Goal: Transaction & Acquisition: Book appointment/travel/reservation

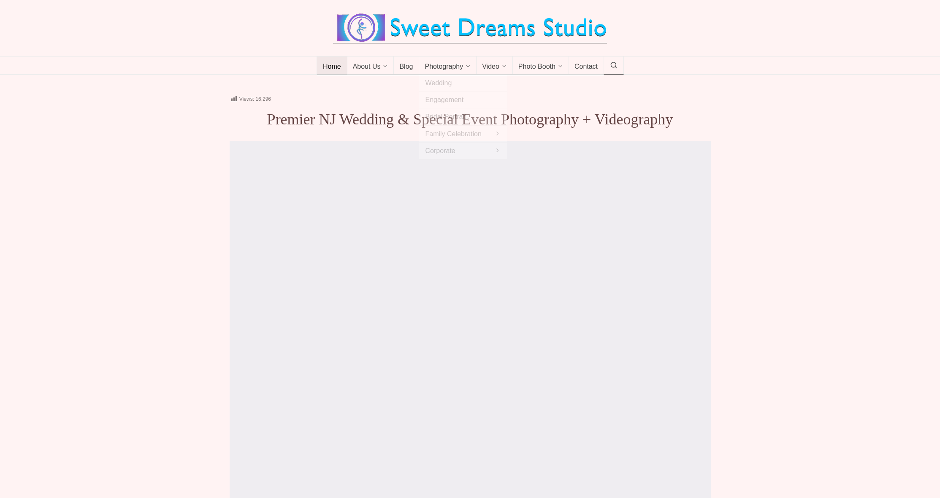
click at [405, 71] on span "Blog" at bounding box center [406, 67] width 14 height 8
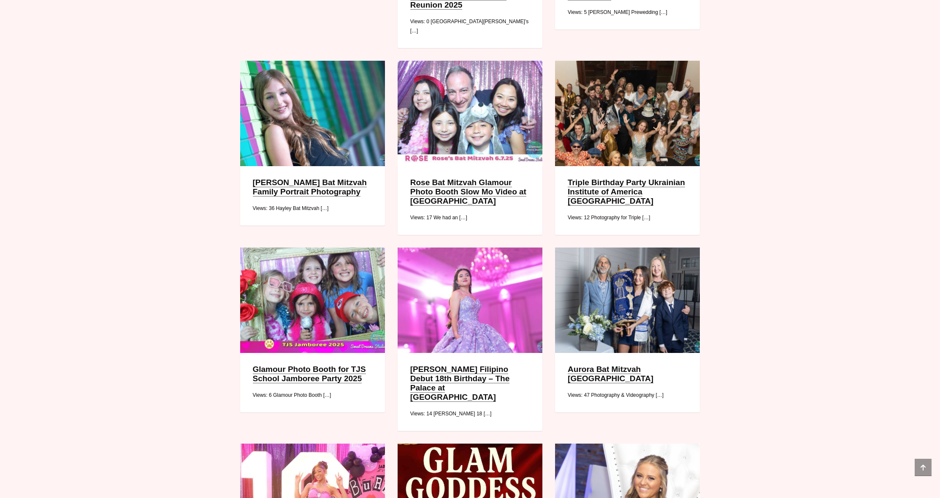
scroll to position [758, 0]
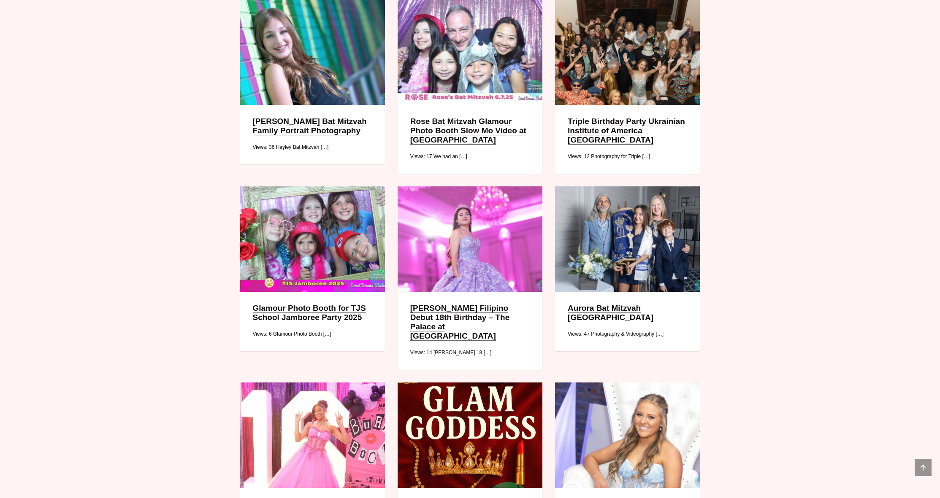
click at [625, 136] on link "Triple Birthday Party Ukrainian Institute of America [GEOGRAPHIC_DATA]" at bounding box center [626, 131] width 117 height 28
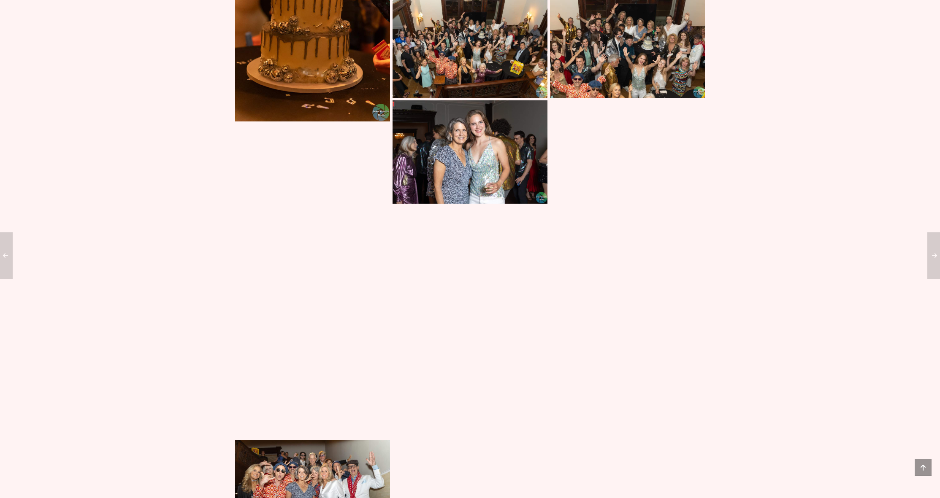
scroll to position [677, 0]
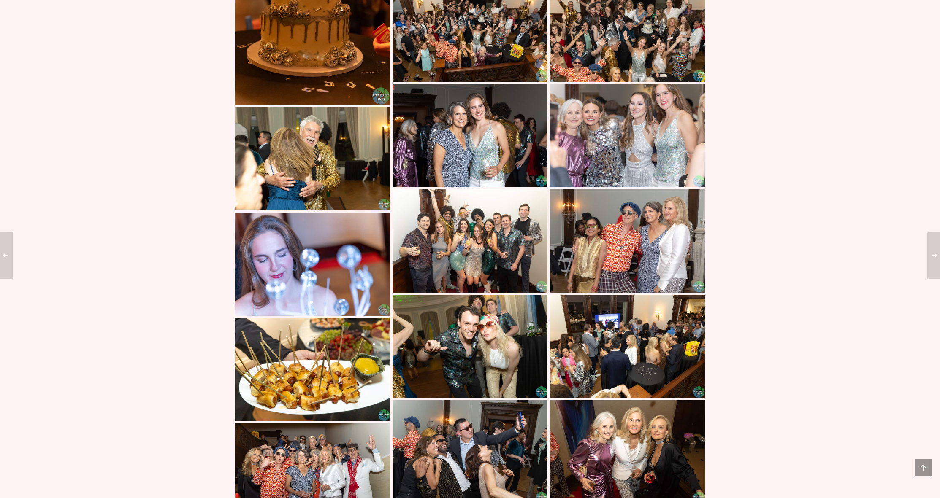
click at [499, 171] on img at bounding box center [469, 135] width 155 height 103
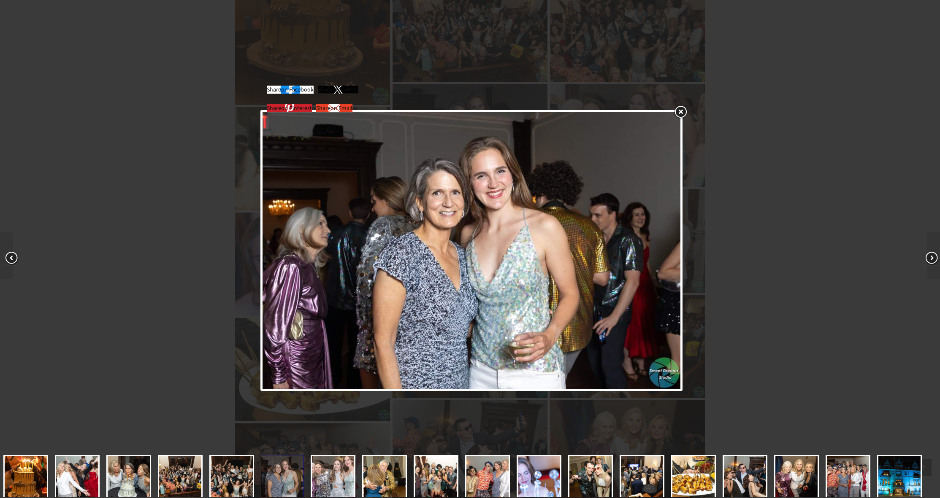
click at [149, 104] on div "Share on Facebook Share on Twitter Share on Pinterest Share on Email" at bounding box center [471, 251] width 943 height 502
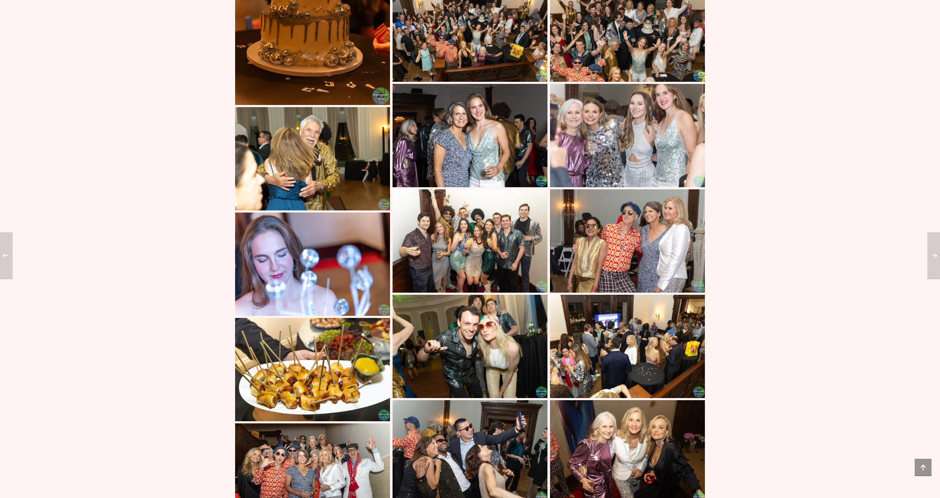
click at [422, 168] on img at bounding box center [469, 135] width 155 height 103
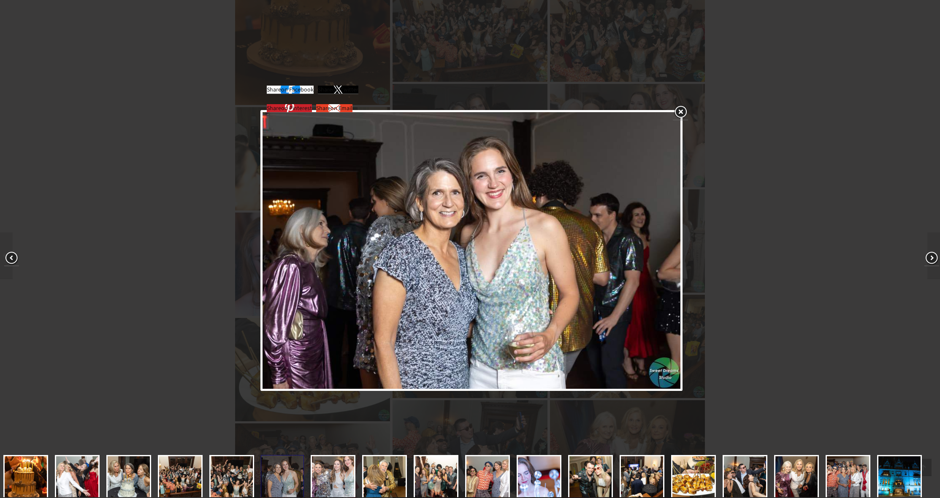
click at [200, 286] on div "Share on Facebook Share on Twitter Share on Pinterest Share on Email" at bounding box center [471, 251] width 943 height 502
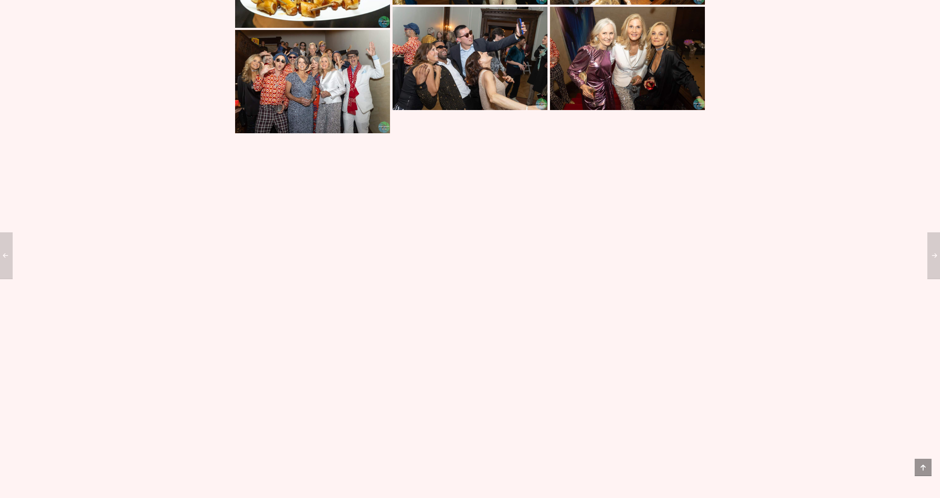
scroll to position [815, 0]
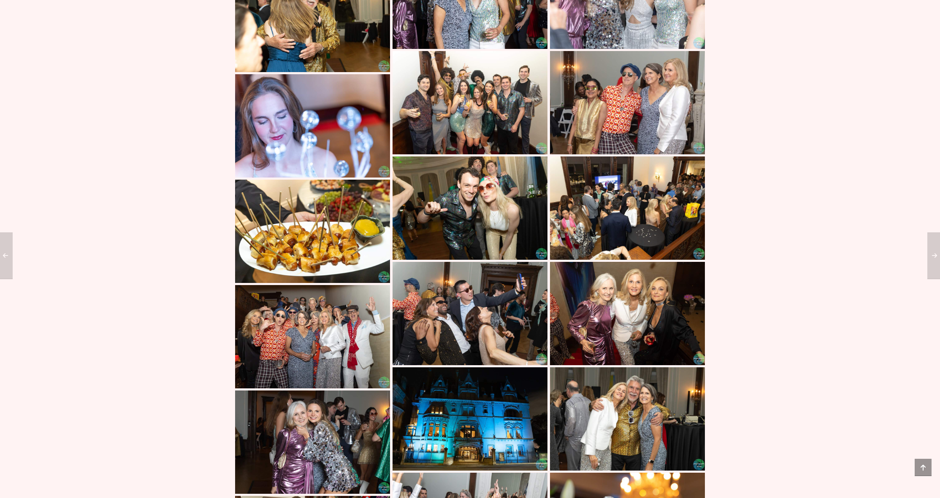
click at [330, 160] on img at bounding box center [312, 125] width 155 height 103
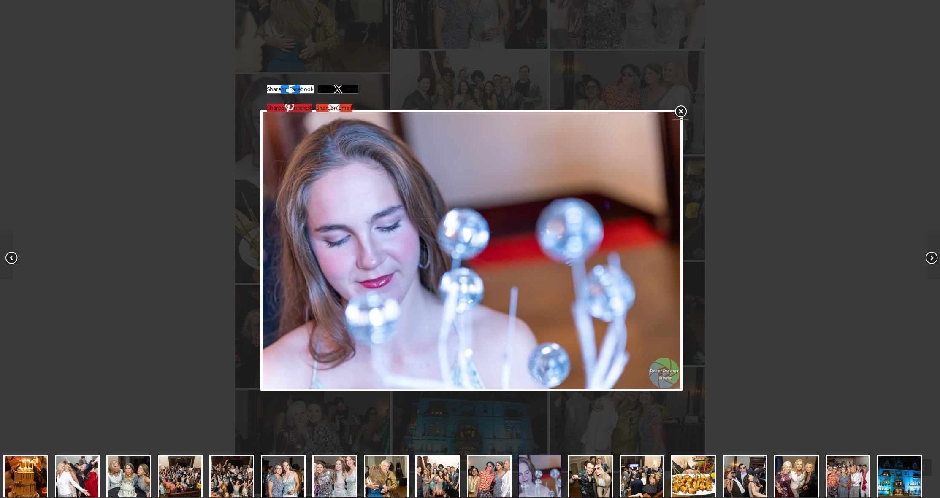
click at [115, 156] on div "Share on Facebook Share on Twitter Share on Pinterest Share on Email" at bounding box center [471, 251] width 943 height 502
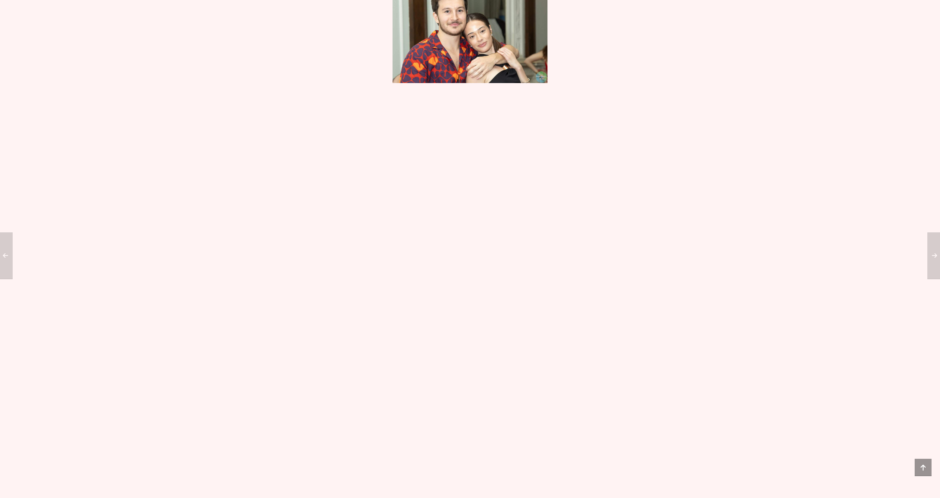
scroll to position [1792, 0]
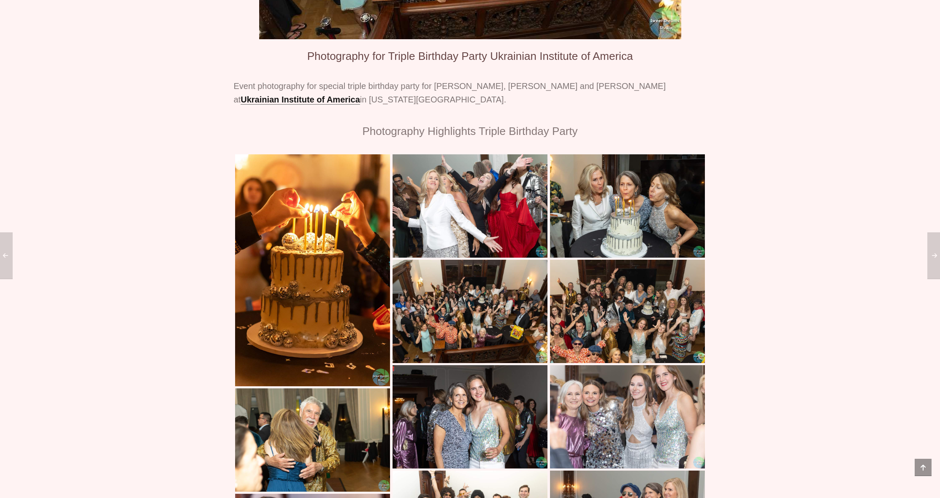
scroll to position [390, 0]
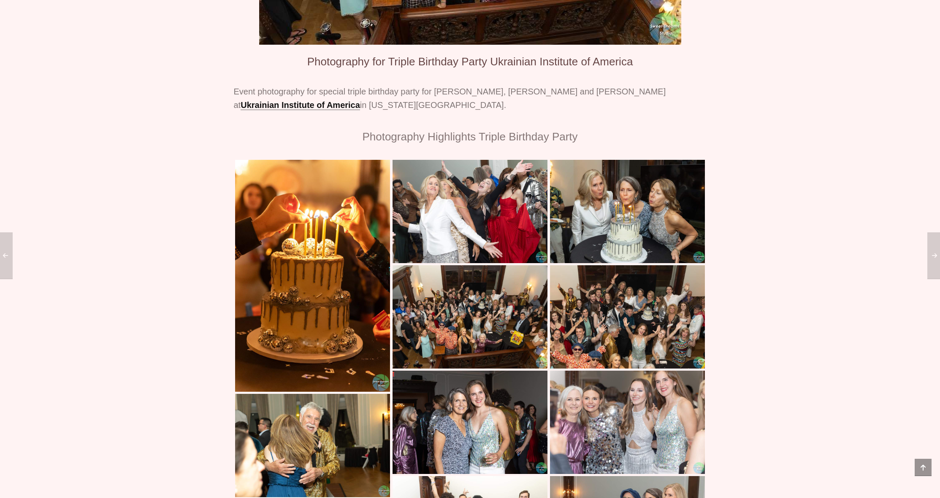
click at [278, 269] on img at bounding box center [312, 276] width 155 height 232
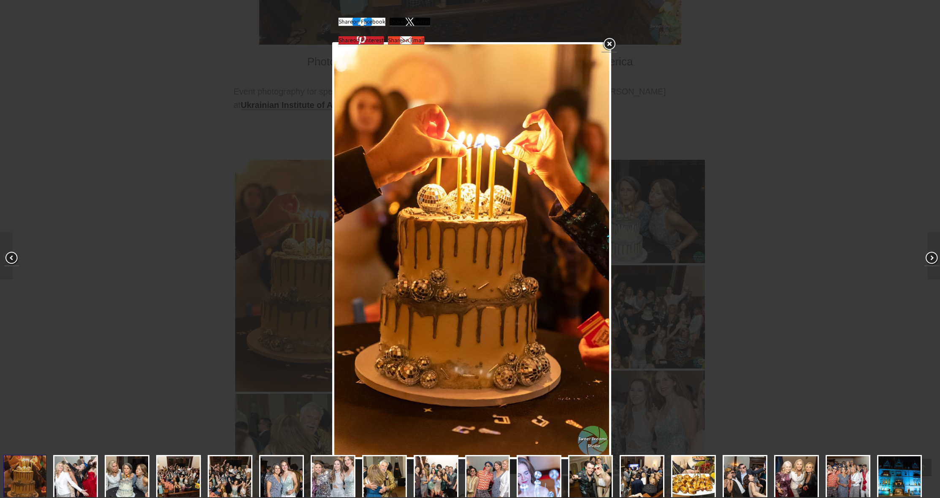
click at [123, 226] on div "Share on Facebook Share on Twitter Share on Pinterest Share on Email" at bounding box center [471, 251] width 943 height 502
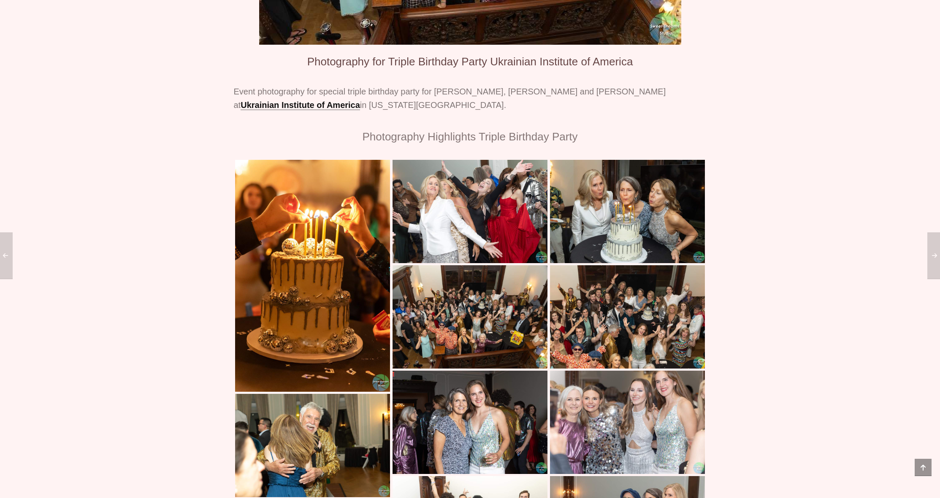
click at [578, 251] on img at bounding box center [627, 211] width 155 height 103
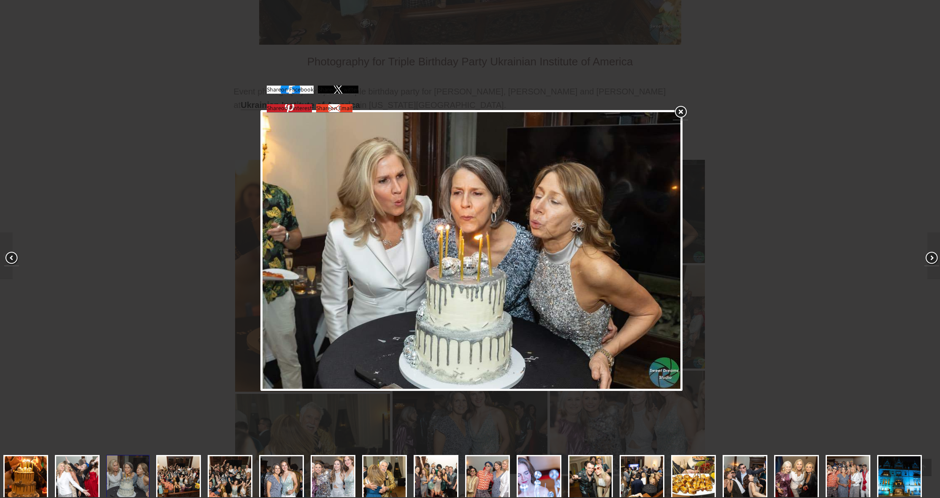
click at [142, 196] on div "Share on Facebook Share on Twitter Share on Pinterest Share on Email" at bounding box center [471, 251] width 943 height 502
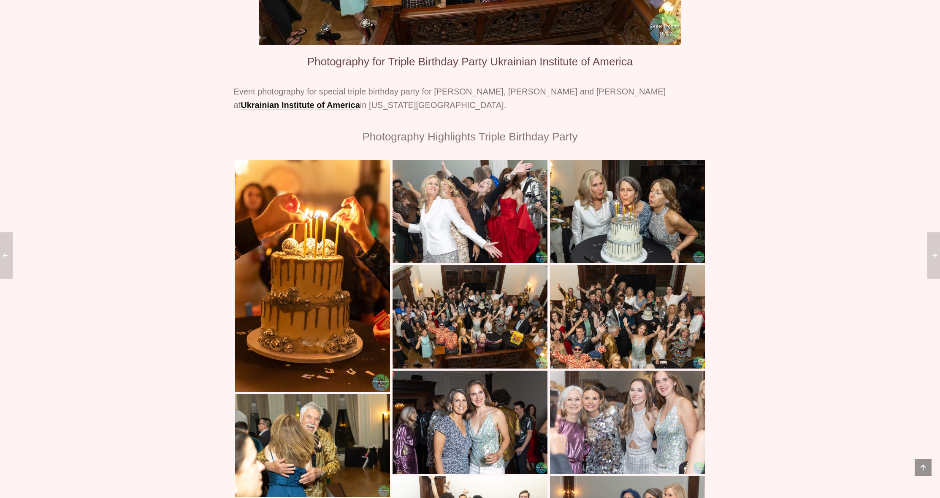
scroll to position [624, 0]
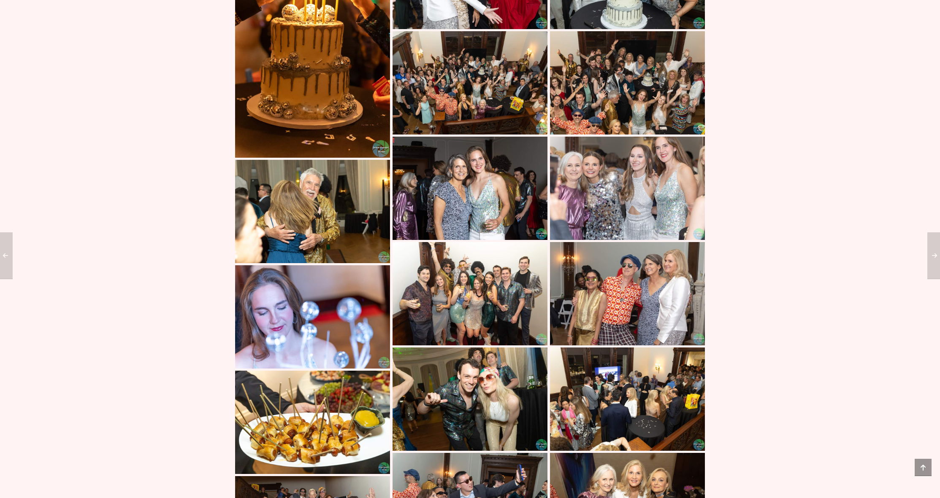
click at [598, 131] on img at bounding box center [627, 82] width 155 height 103
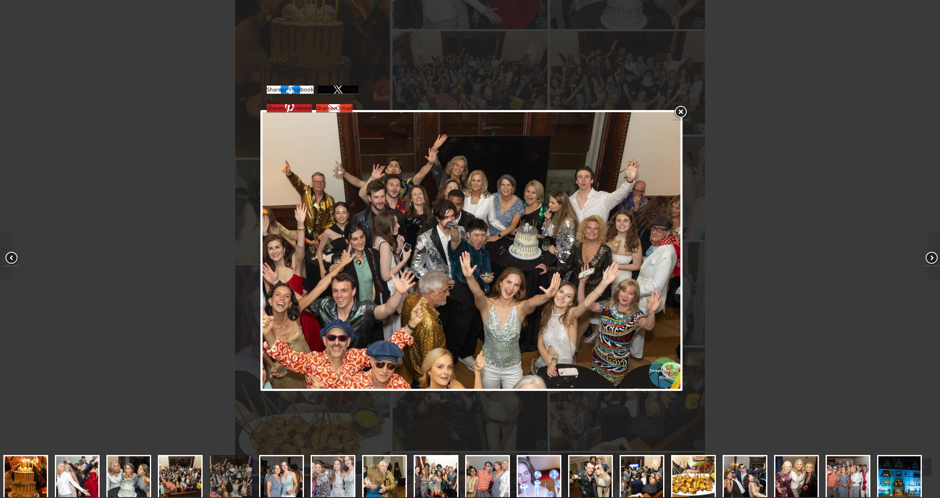
click at [153, 173] on div "Share on Facebook Share on Twitter Share on Pinterest Share on Email" at bounding box center [471, 251] width 943 height 502
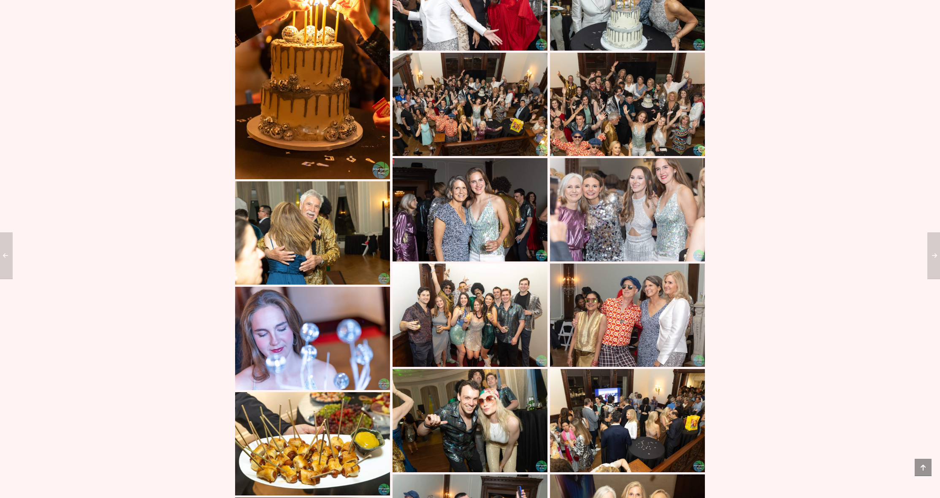
scroll to position [597, 0]
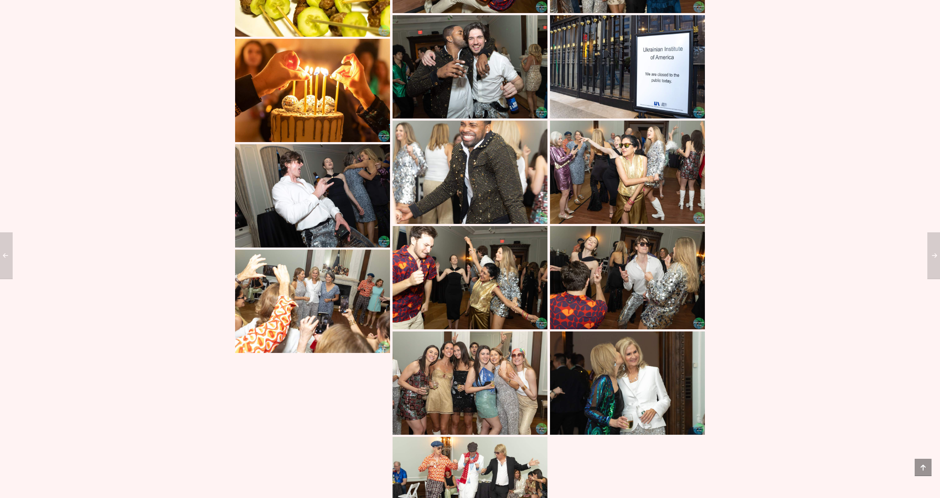
scroll to position [1844, 0]
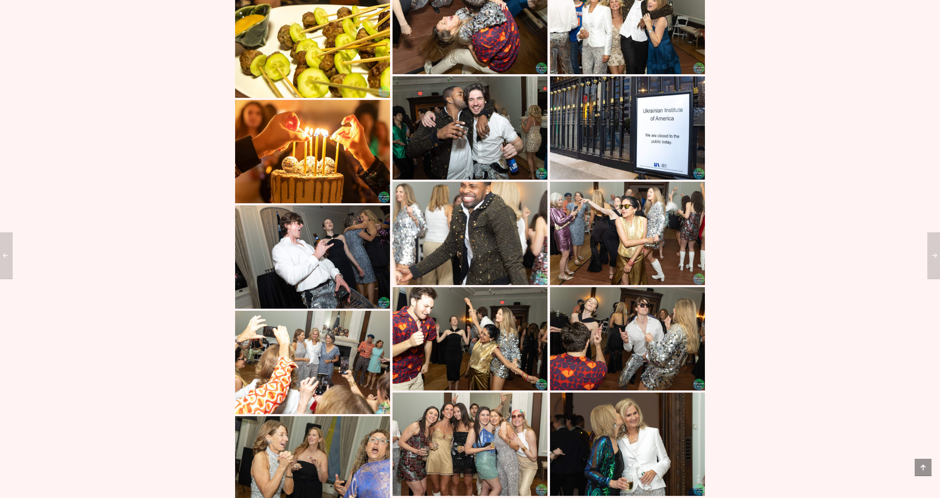
click at [301, 309] on img at bounding box center [312, 257] width 155 height 103
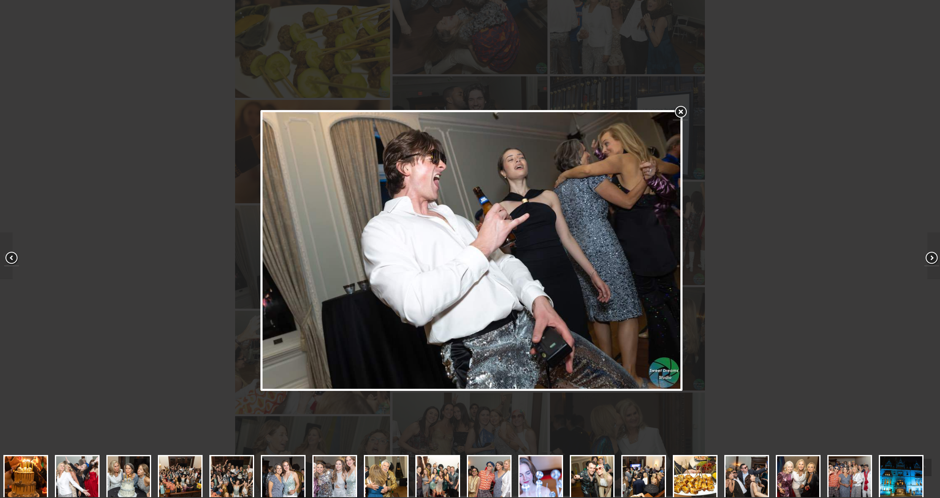
scroll to position [91, 0]
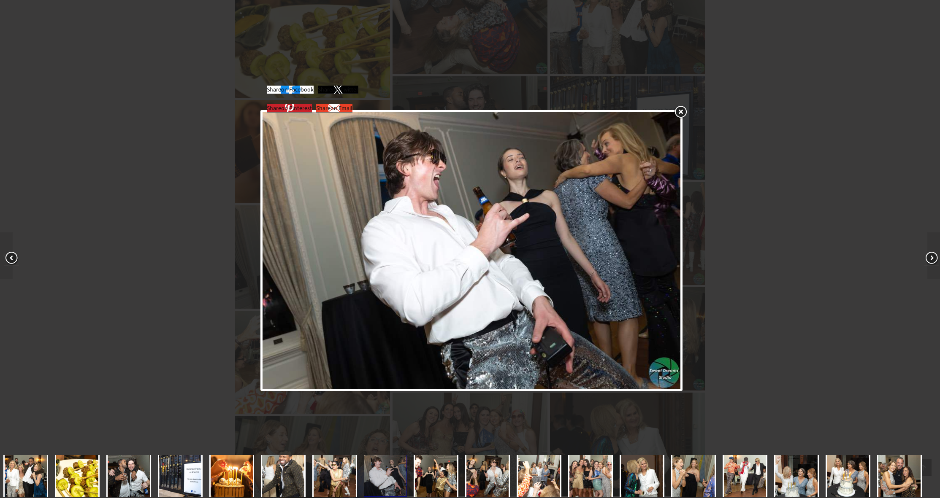
click at [65, 212] on div "Share on Facebook Share on Twitter Share on Pinterest Share on Email" at bounding box center [471, 251] width 943 height 502
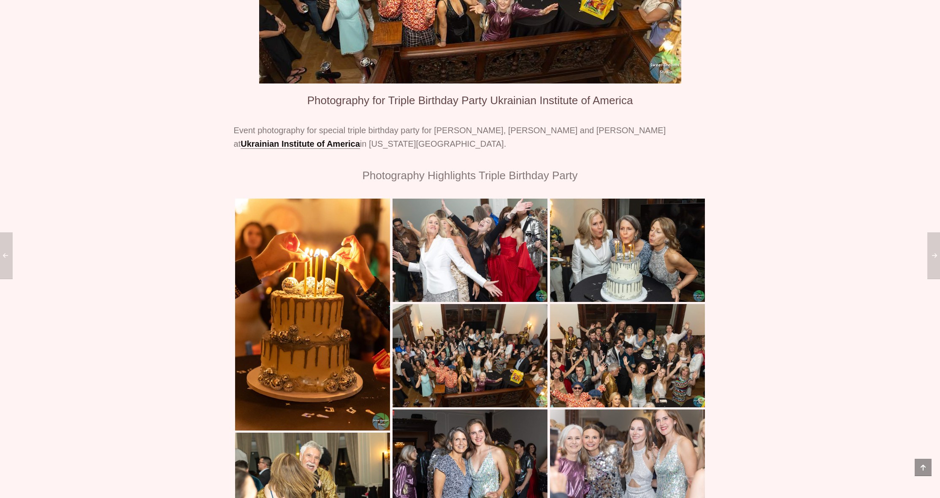
scroll to position [0, 0]
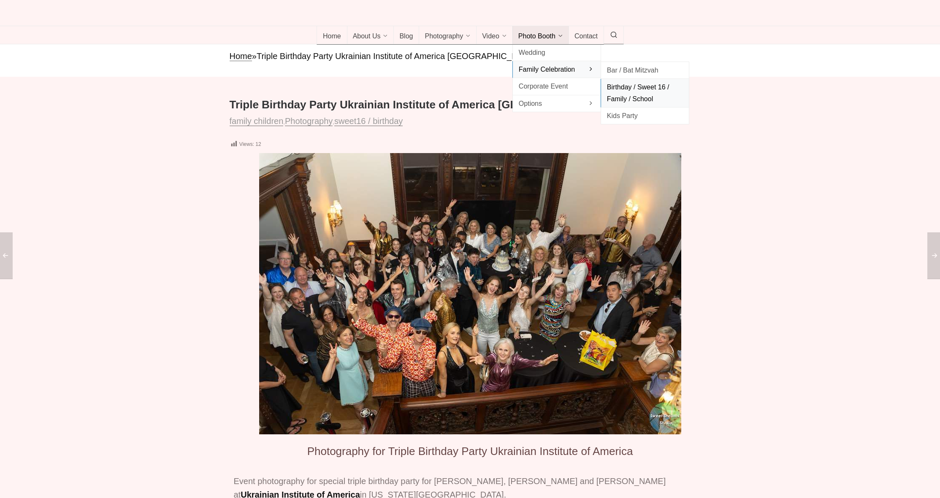
click at [627, 104] on span "Birthday / Sweet 16 / Family / School" at bounding box center [645, 92] width 76 height 23
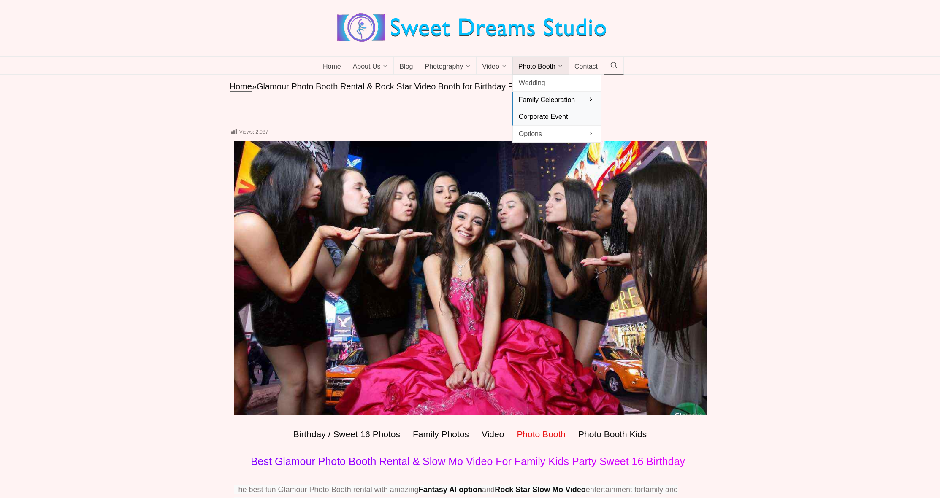
click at [560, 122] on span "Corporate Event" at bounding box center [557, 116] width 76 height 11
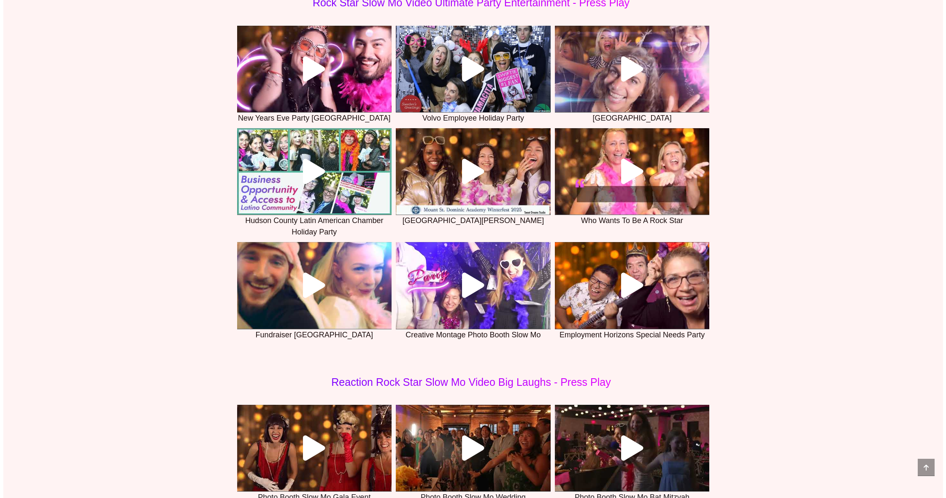
scroll to position [2729, 0]
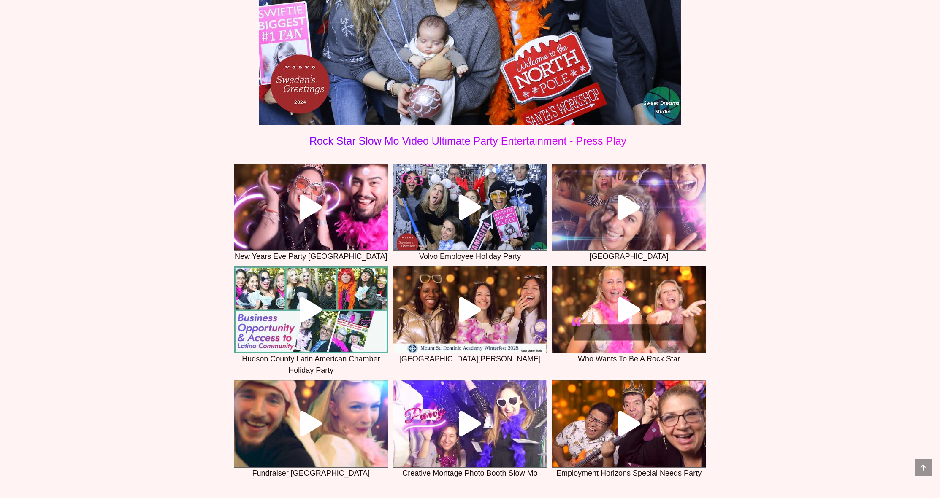
click at [330, 220] on div at bounding box center [311, 207] width 155 height 25
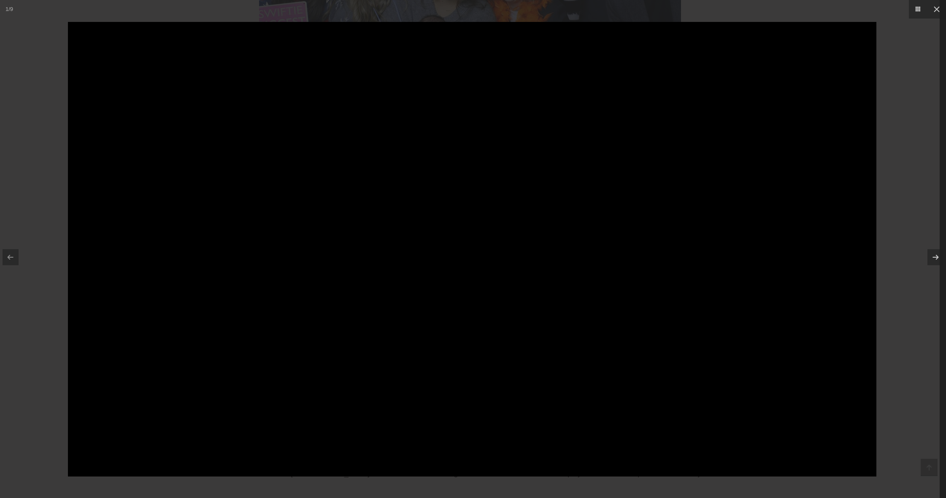
click at [411, 14] on div at bounding box center [473, 249] width 946 height 498
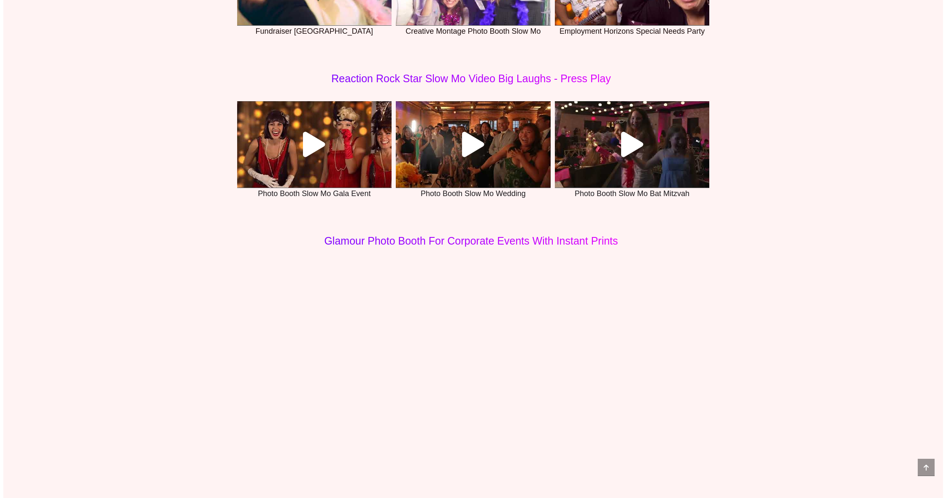
scroll to position [3167, 0]
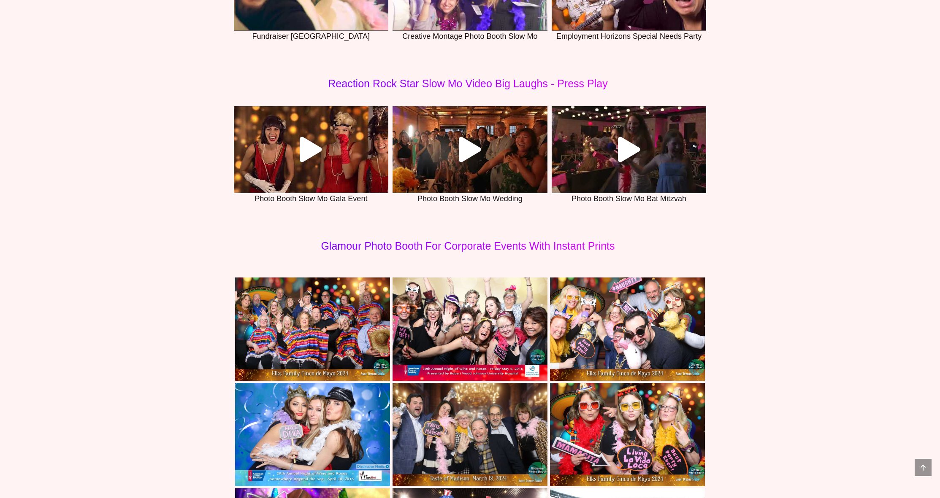
click at [341, 162] on div at bounding box center [311, 149] width 155 height 25
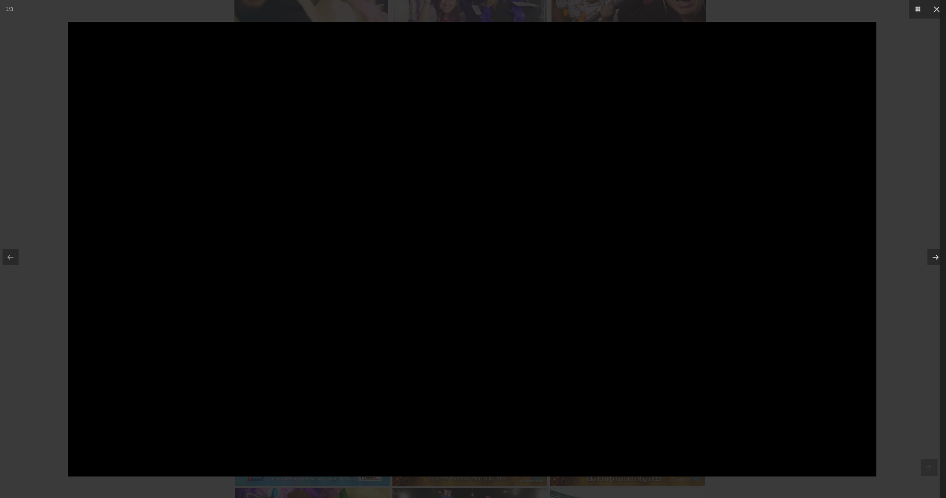
click at [307, 9] on div at bounding box center [473, 249] width 946 height 498
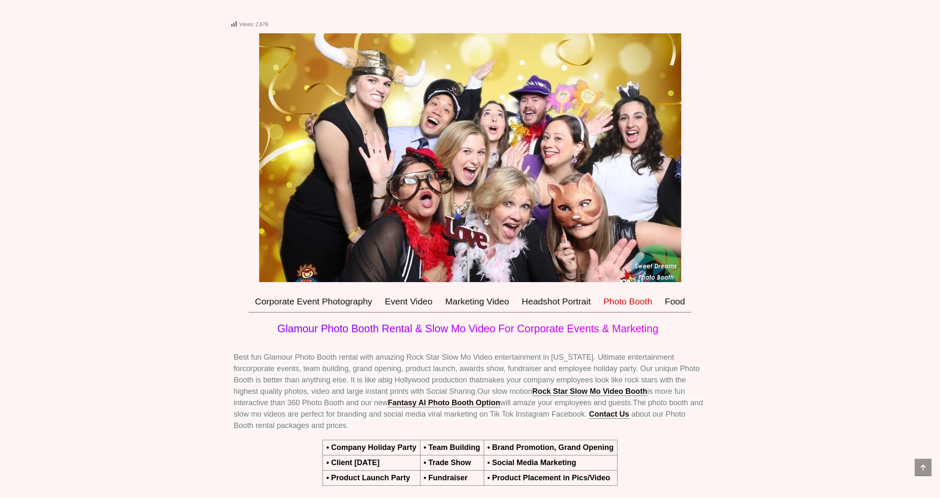
scroll to position [46, 0]
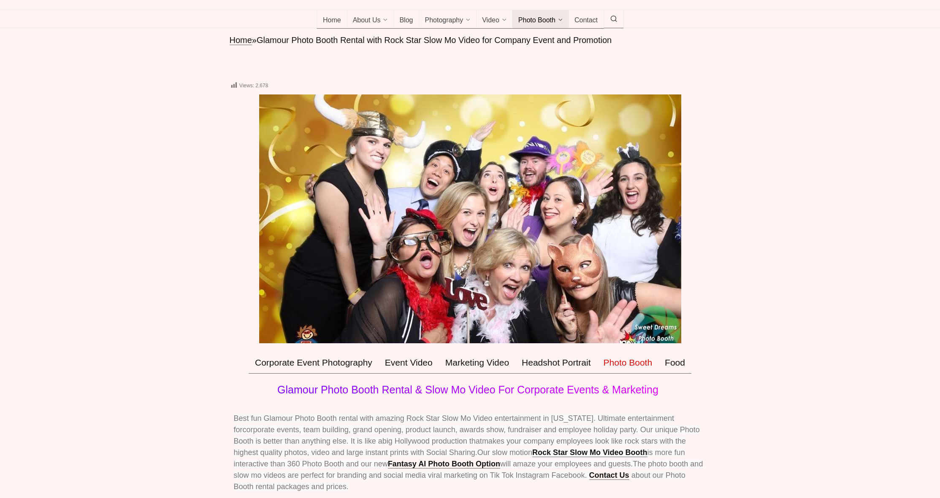
click at [287, 157] on img at bounding box center [470, 219] width 422 height 249
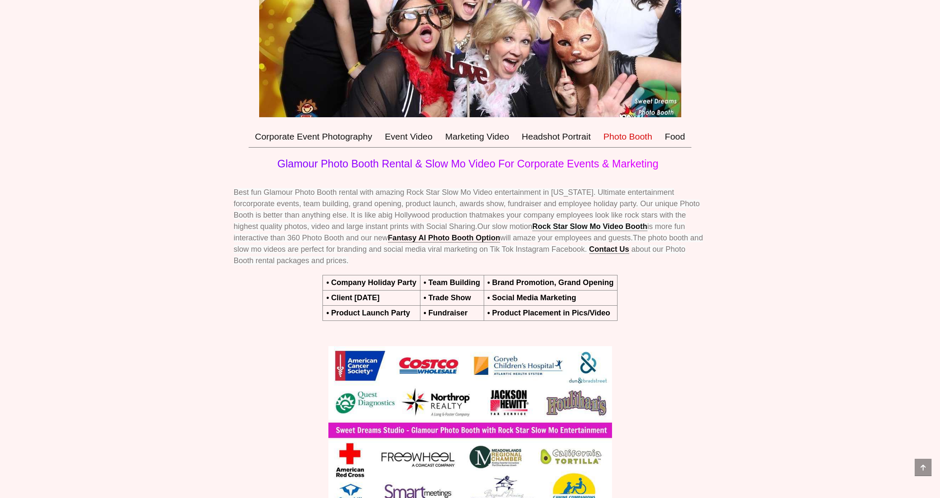
scroll to position [211, 0]
